Goal: Task Accomplishment & Management: Complete application form

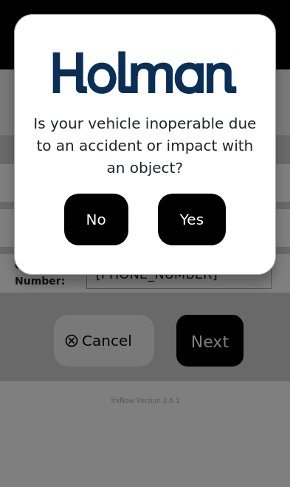
click at [89, 208] on span "No" at bounding box center [96, 219] width 20 height 22
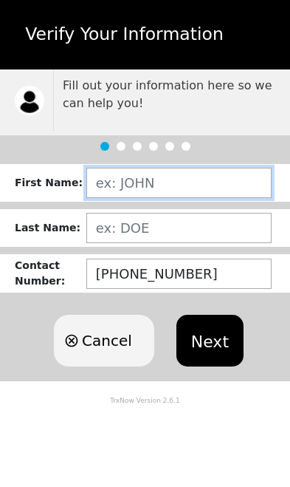
click at [138, 189] on input "text" at bounding box center [179, 183] width 186 height 30
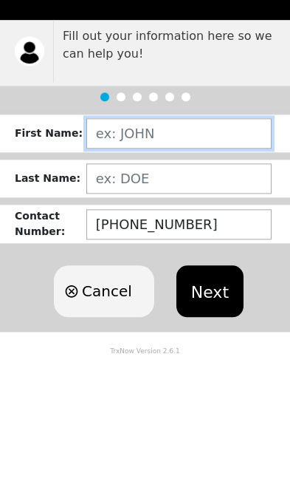
type input "[PERSON_NAME]"
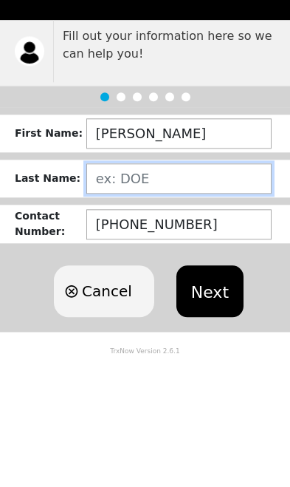
type input "[PERSON_NAME]"
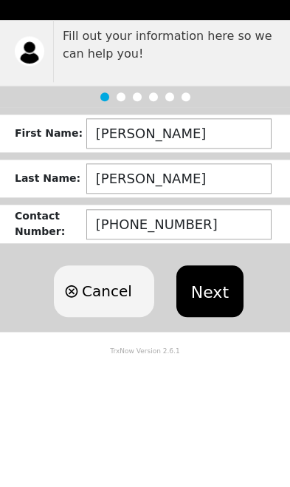
click at [204, 315] on button "Next" at bounding box center [210, 341] width 67 height 52
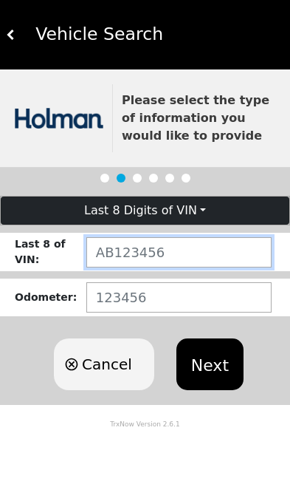
click at [119, 254] on input "text" at bounding box center [179, 252] width 186 height 30
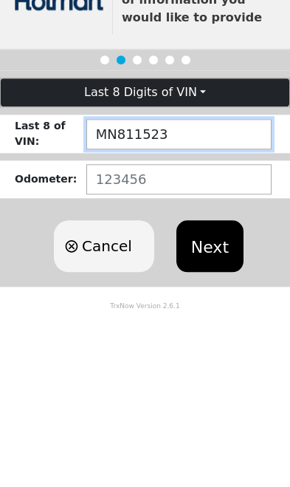
type input "MN811523"
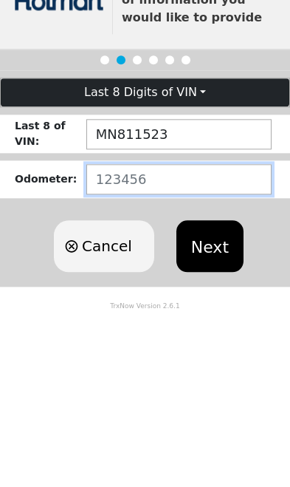
click at [109, 282] on input "number" at bounding box center [179, 297] width 186 height 30
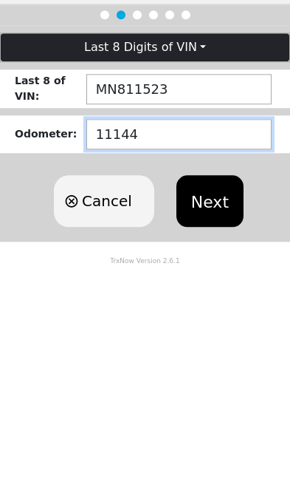
type input "111442"
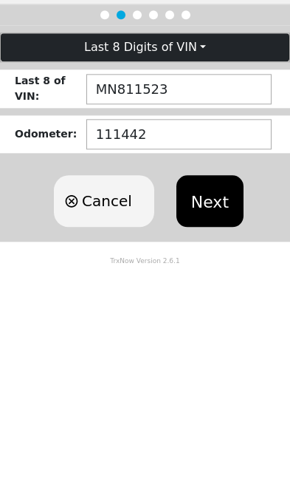
click at [210, 339] on button "Next" at bounding box center [210, 365] width 67 height 52
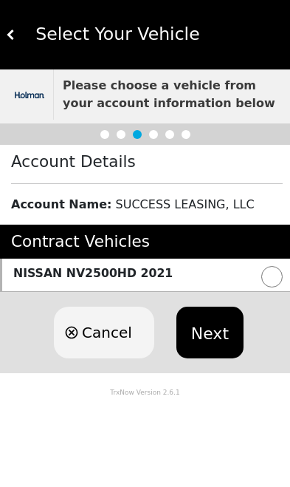
click at [262, 278] on input "radio" at bounding box center [272, 276] width 21 height 21
radio input "true"
click at [206, 329] on button "Next" at bounding box center [210, 333] width 67 height 52
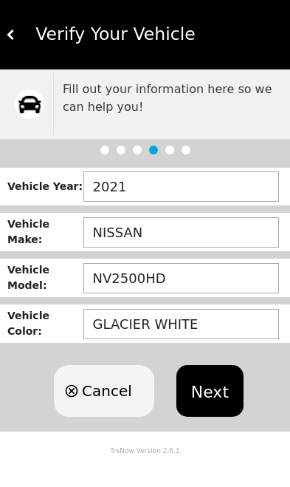
click at [205, 385] on button "Next" at bounding box center [210, 391] width 67 height 52
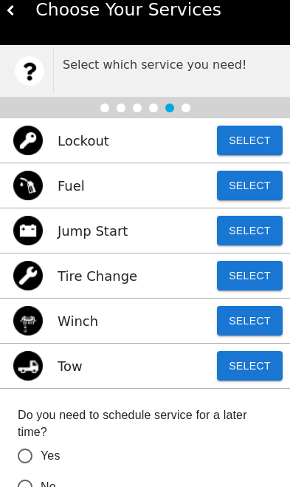
scroll to position [25, 0]
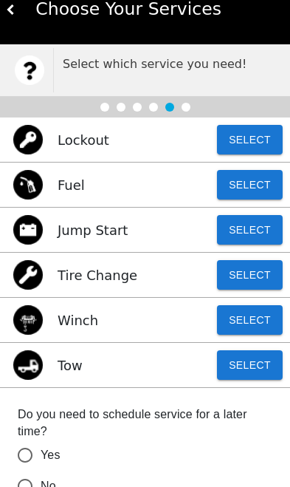
click at [259, 364] on button "Select" at bounding box center [250, 365] width 66 height 30
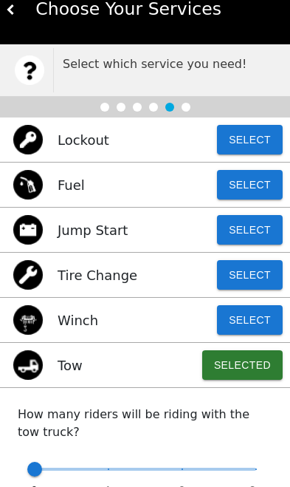
type input "1"
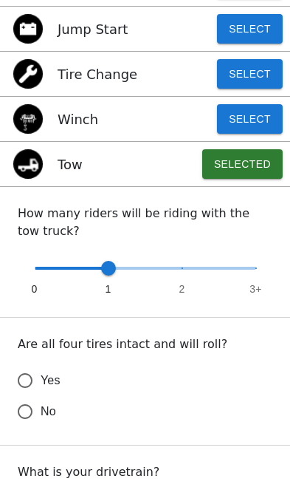
scroll to position [229, 0]
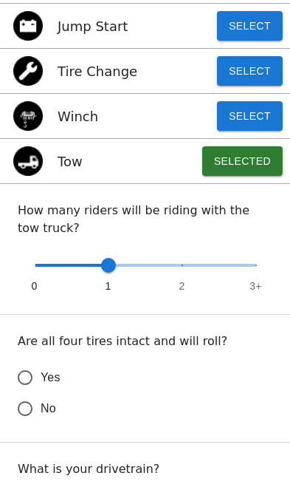
click at [25, 375] on input "Yes" at bounding box center [25, 377] width 31 height 31
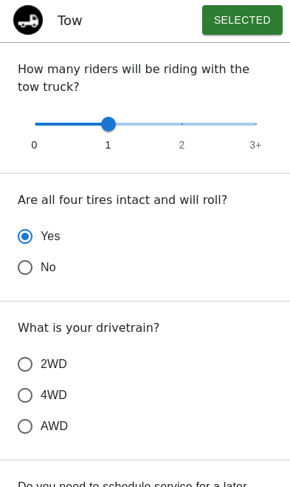
scroll to position [409, 0]
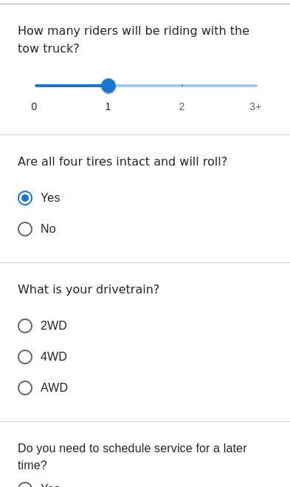
click at [21, 324] on input "2WD" at bounding box center [25, 325] width 31 height 31
radio input "true"
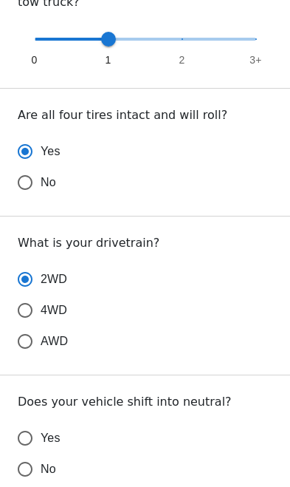
scroll to position [458, 0]
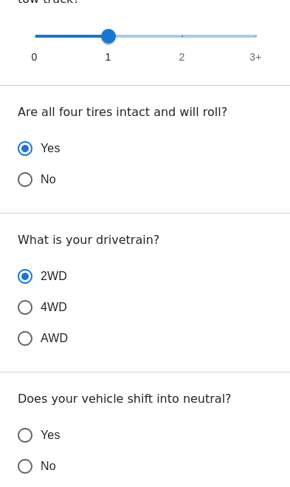
click at [26, 438] on input "Yes" at bounding box center [25, 435] width 31 height 31
radio input "false"
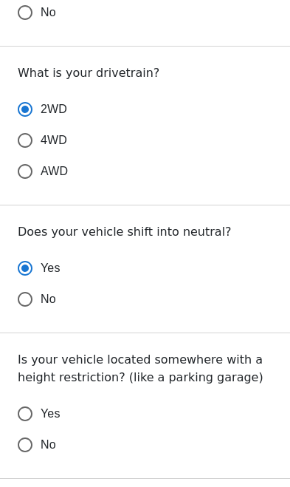
scroll to position [714, 0]
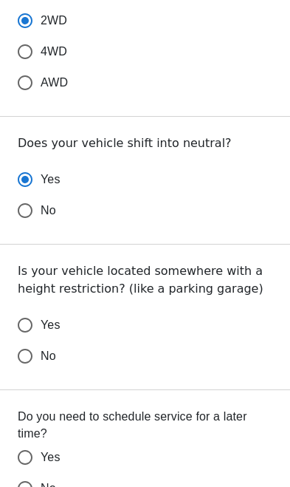
click at [28, 357] on input "No" at bounding box center [25, 356] width 31 height 31
radio input "false"
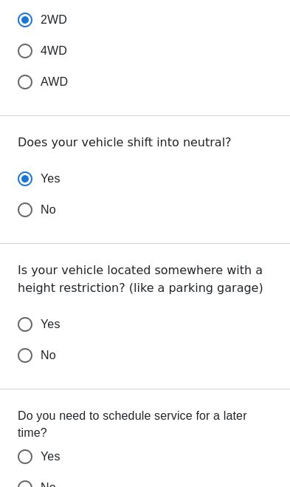
radio input "false"
click at [26, 484] on input "No" at bounding box center [25, 487] width 31 height 31
radio input "false"
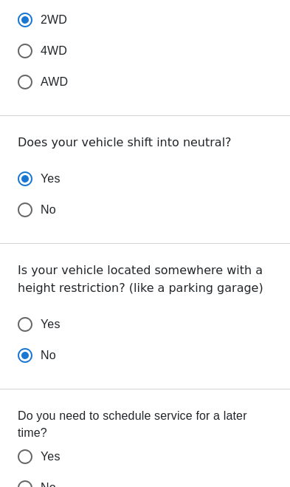
radio input "false"
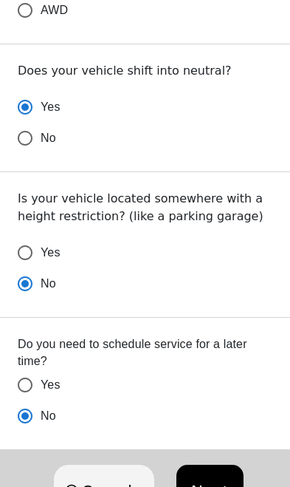
scroll to position [829, 0]
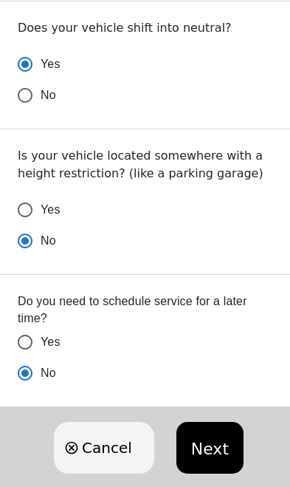
click at [214, 459] on button "Next" at bounding box center [210, 448] width 67 height 52
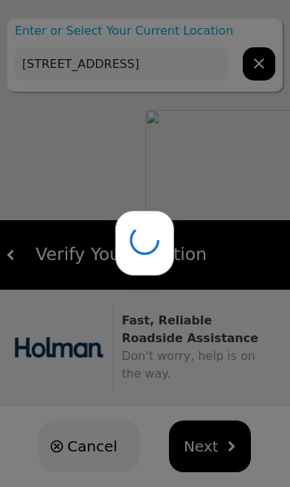
type input "2293 Paper Mill Rd, Mobile, AL 36610, USA"
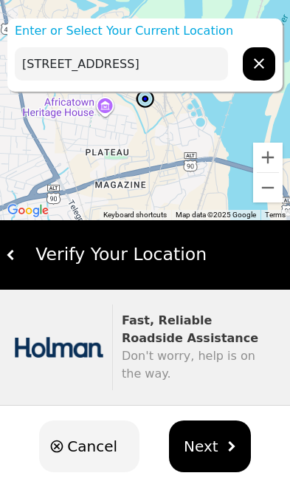
click at [216, 455] on button "Next" at bounding box center [210, 447] width 82 height 52
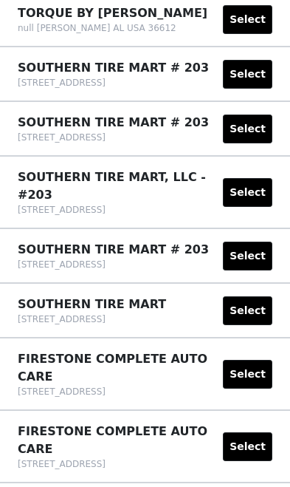
scroll to position [666, 0]
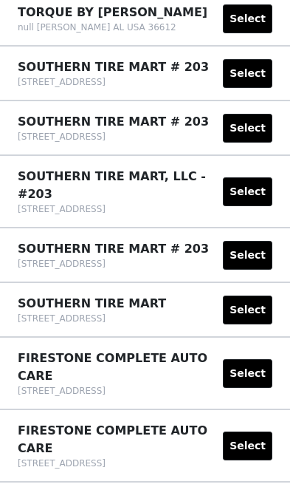
click at [254, 362] on button "Select" at bounding box center [248, 373] width 50 height 29
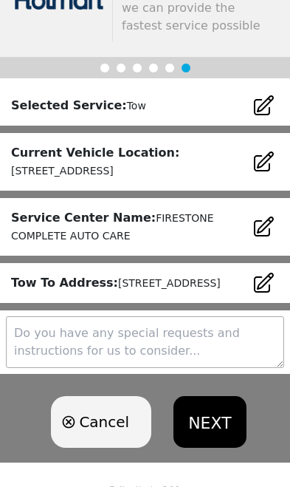
scroll to position [129, 0]
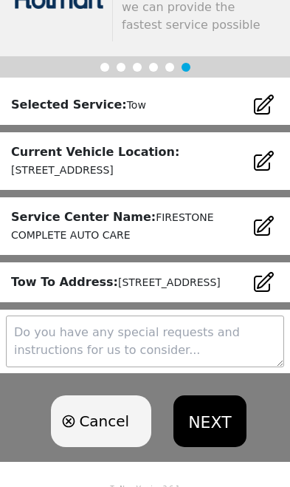
click at [214, 447] on button "NEXT" at bounding box center [210, 421] width 72 height 52
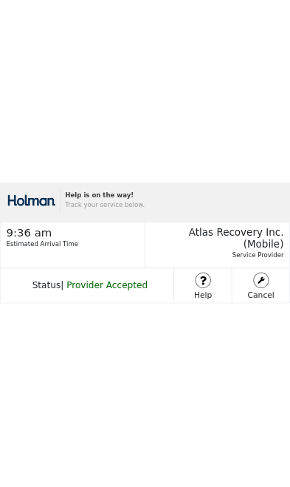
scroll to position [0, 0]
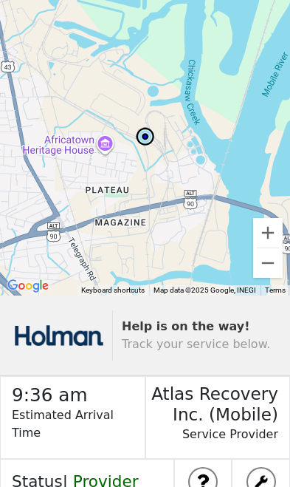
scroll to position [59, 0]
